Goal: Information Seeking & Learning: Learn about a topic

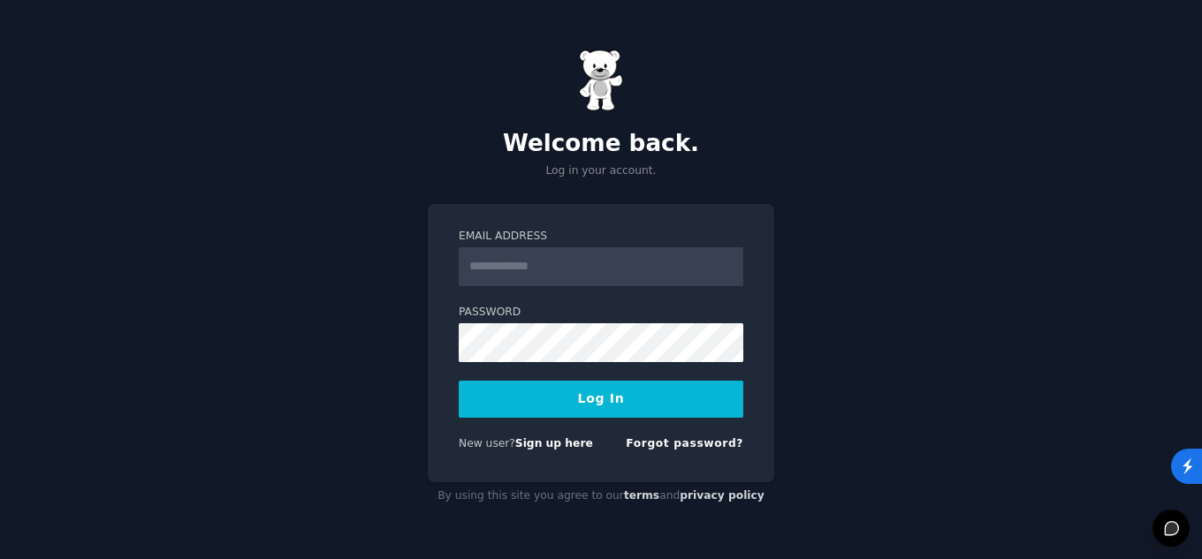
type input "**********"
click at [608, 392] on button "Log In" at bounding box center [601, 399] width 284 height 37
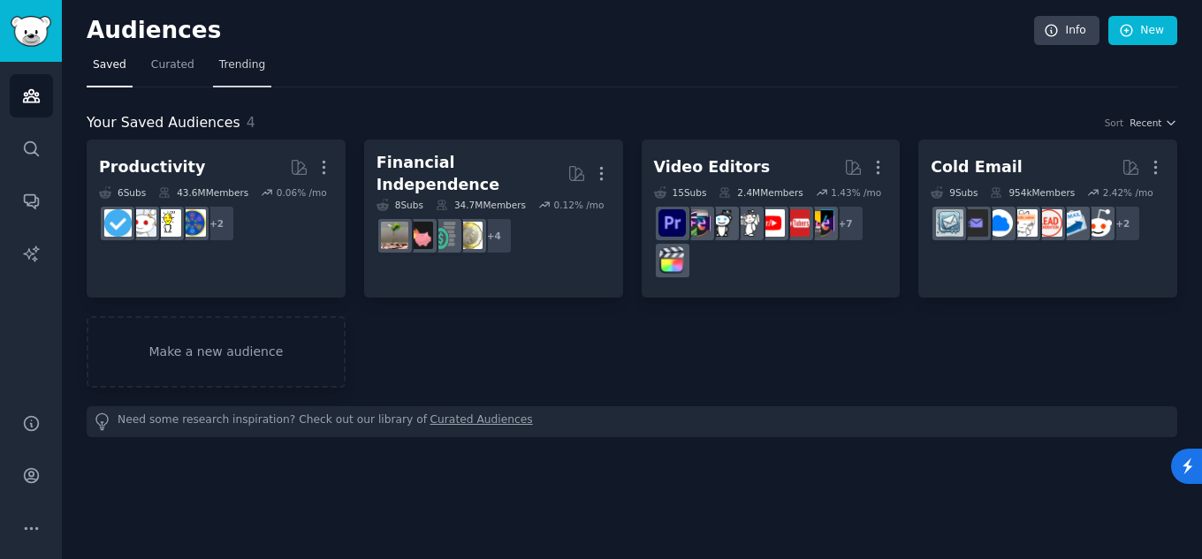
click at [227, 64] on span "Trending" at bounding box center [242, 65] width 46 height 16
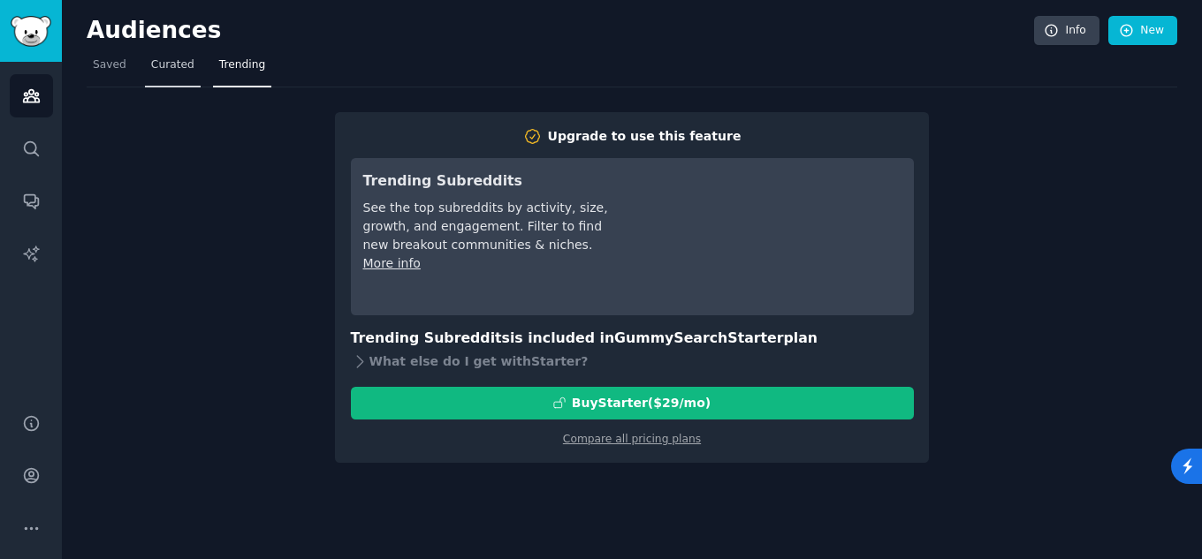
click at [167, 71] on span "Curated" at bounding box center [172, 65] width 43 height 16
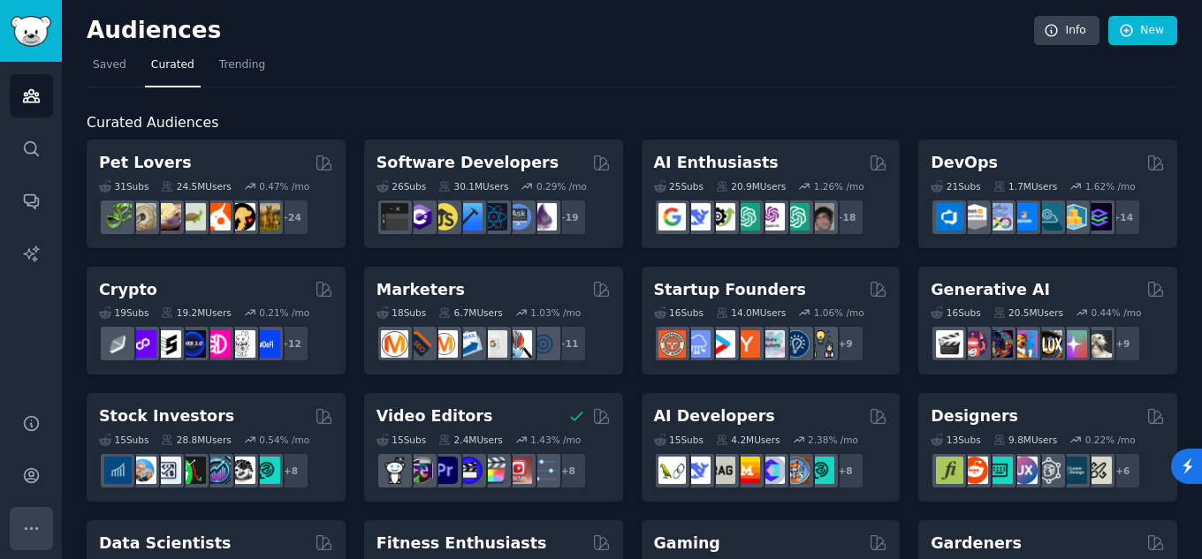
click at [39, 531] on icon "Sidebar" at bounding box center [31, 528] width 19 height 19
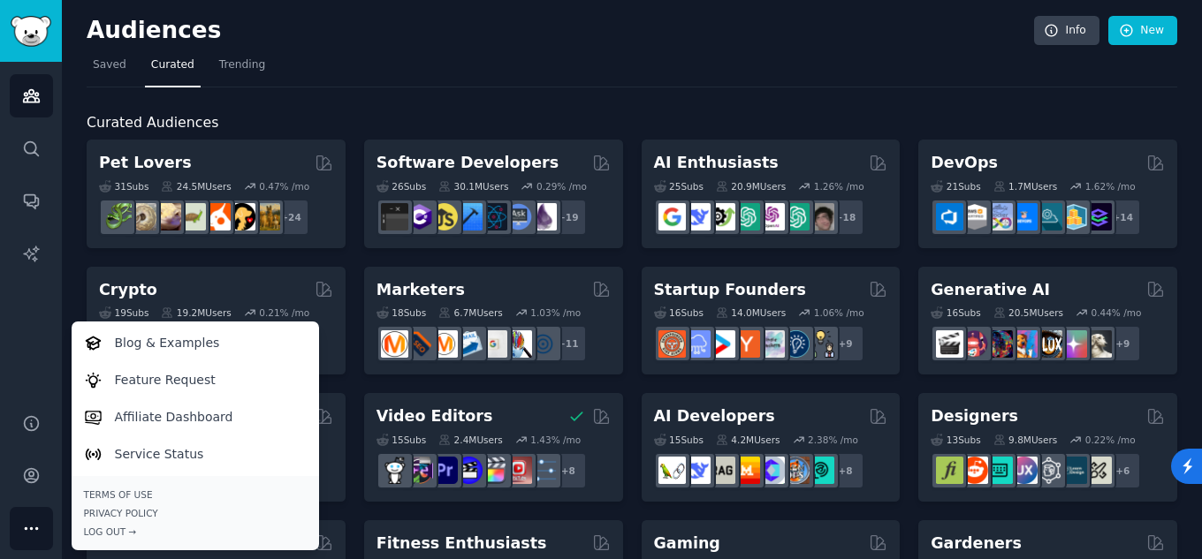
click at [39, 531] on icon "Sidebar" at bounding box center [31, 528] width 19 height 19
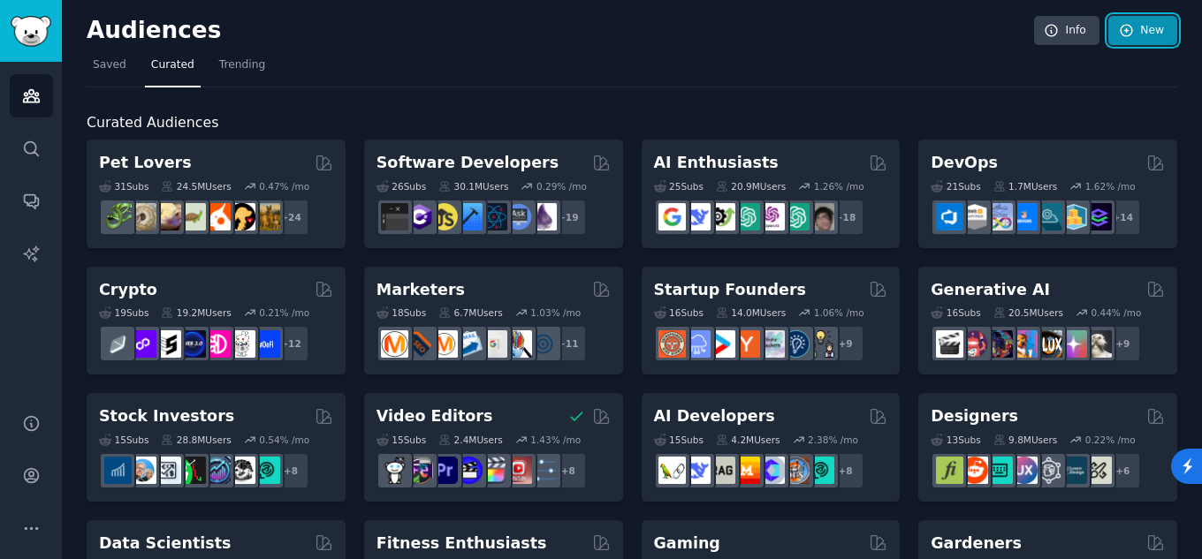
click at [1151, 27] on link "New" at bounding box center [1142, 31] width 69 height 30
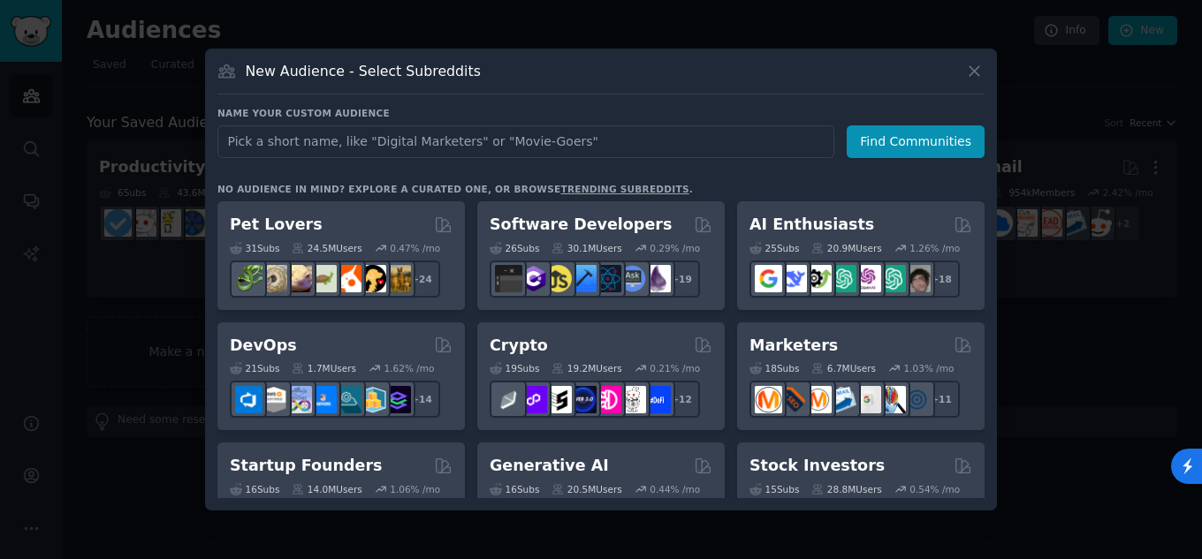
click at [560, 188] on link "trending subreddits" at bounding box center [624, 189] width 128 height 11
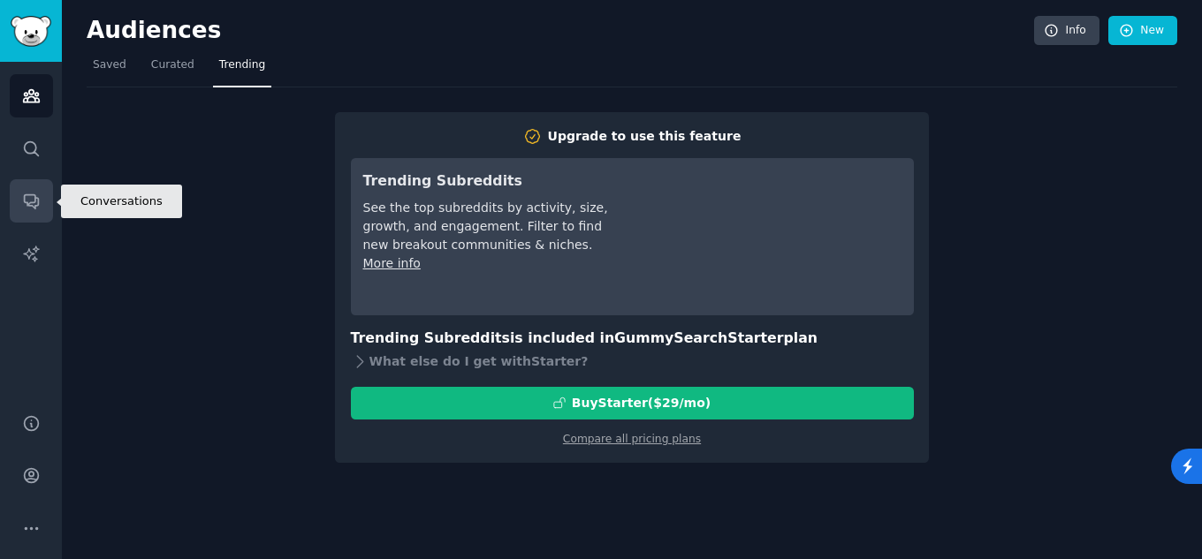
click at [27, 197] on icon "Sidebar" at bounding box center [31, 201] width 19 height 19
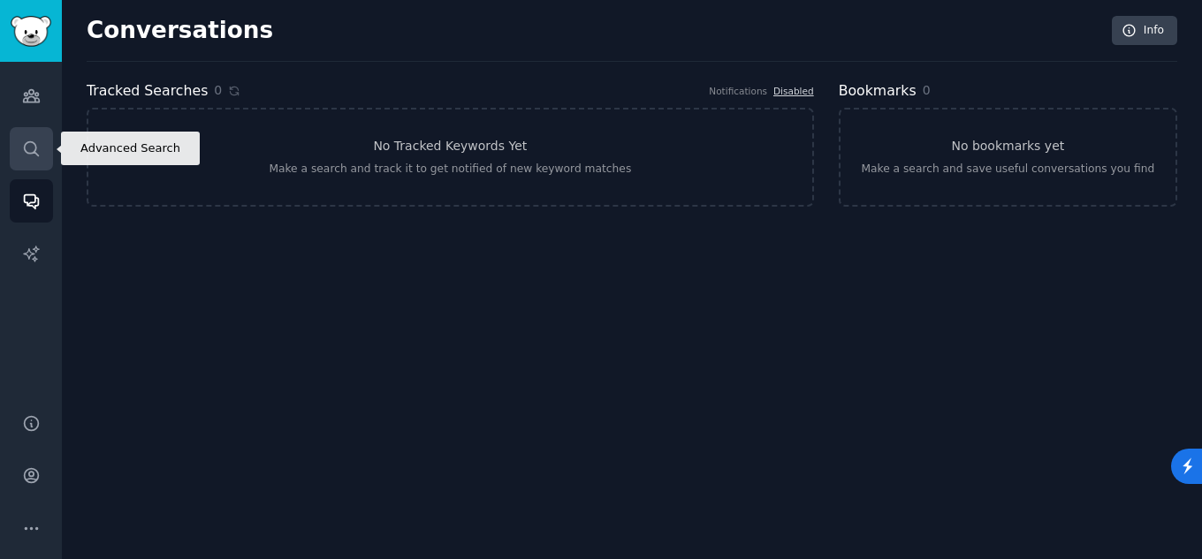
click at [34, 155] on icon "Sidebar" at bounding box center [31, 149] width 19 height 19
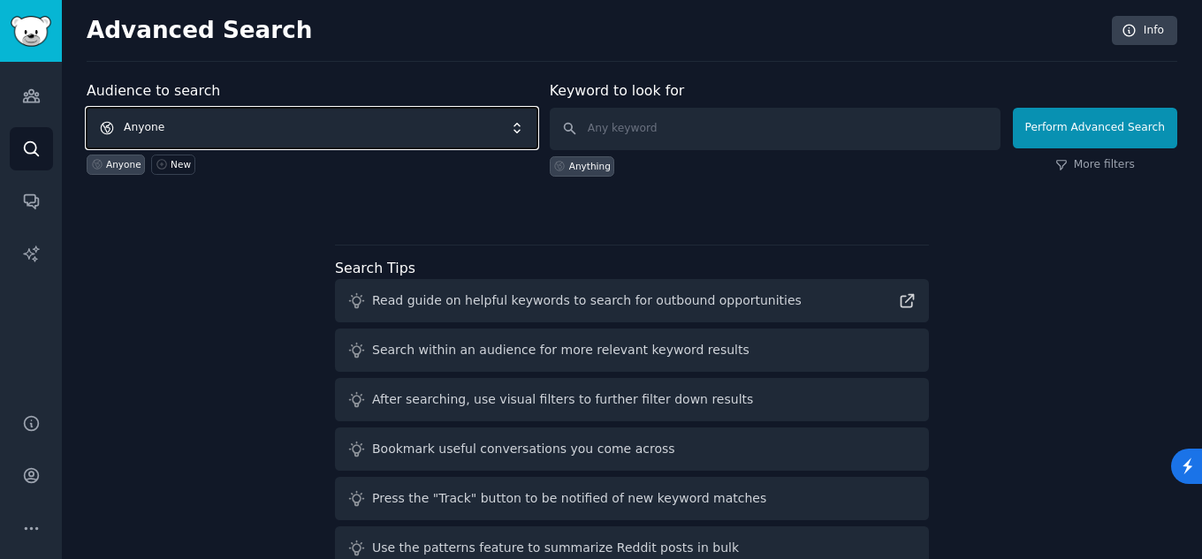
click at [519, 129] on span "Anyone" at bounding box center [312, 128] width 451 height 41
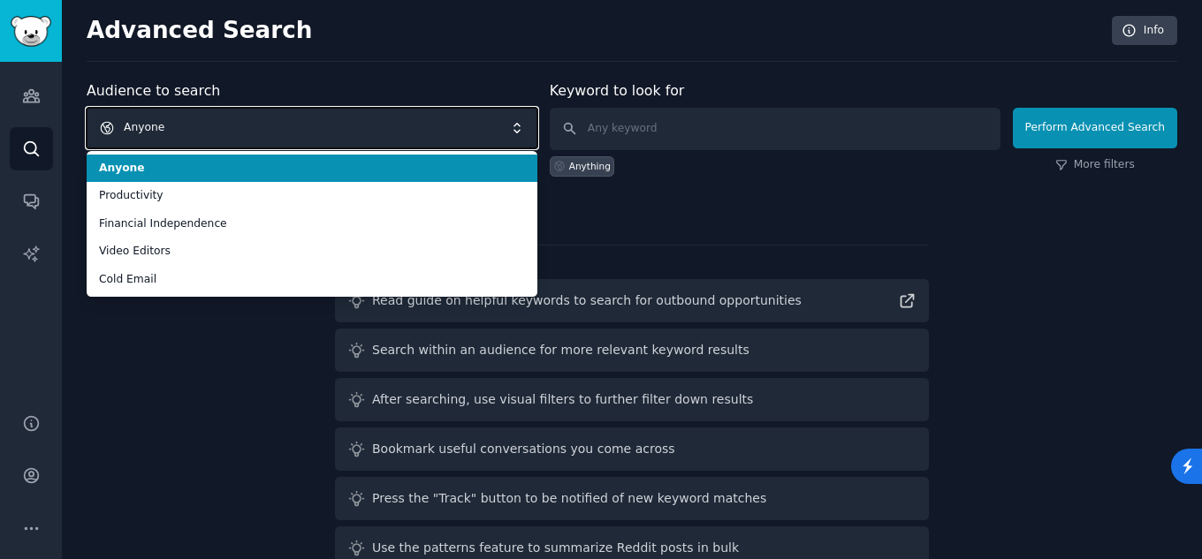
click at [519, 130] on span "Anyone" at bounding box center [312, 128] width 451 height 41
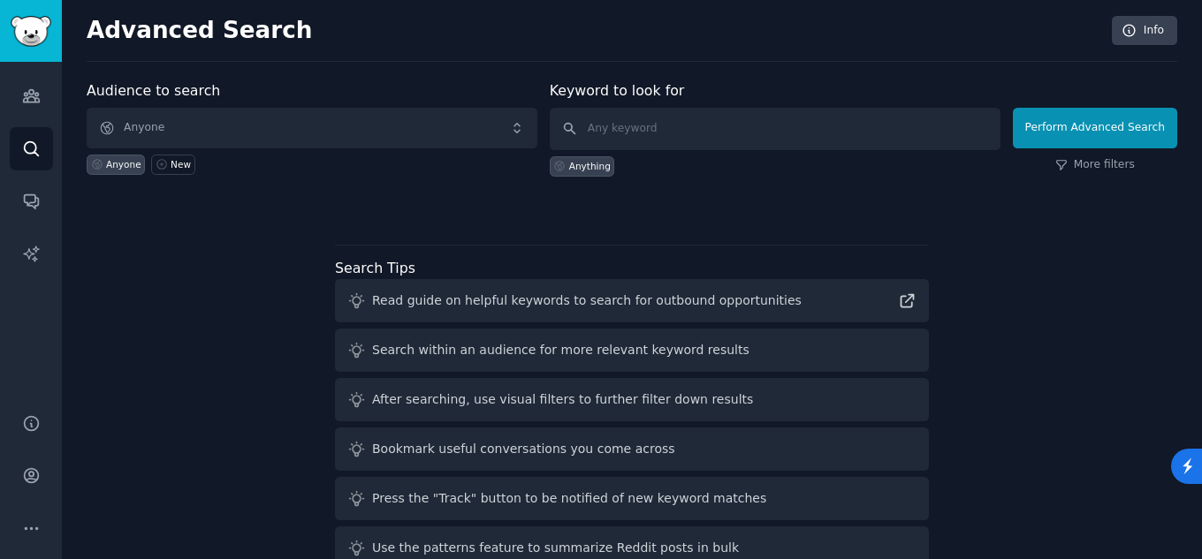
click at [587, 169] on div "Anything" at bounding box center [590, 166] width 42 height 12
click at [1122, 120] on button "Perform Advanced Search" at bounding box center [1094, 128] width 164 height 41
